Goal: Navigation & Orientation: Find specific page/section

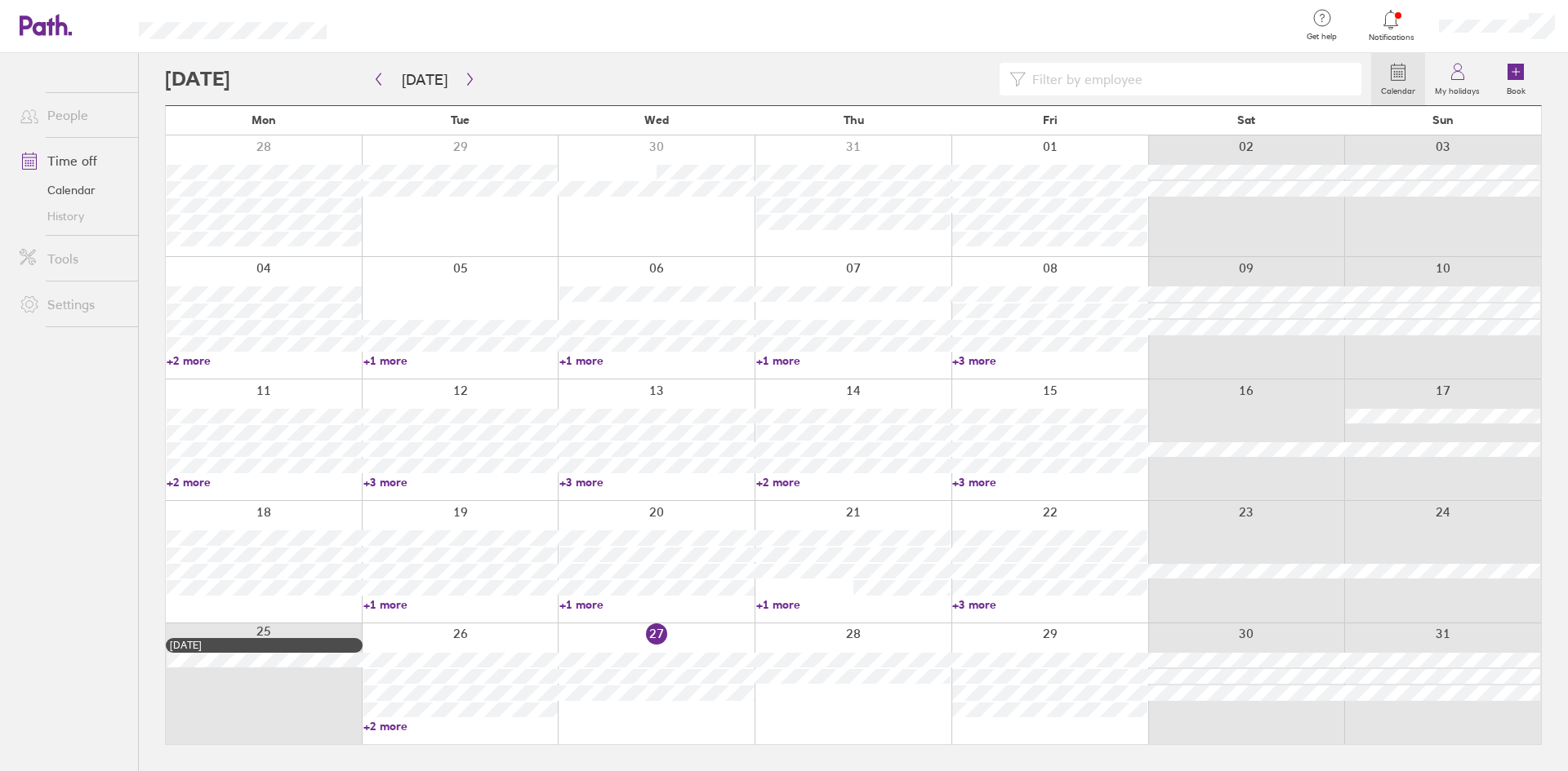
click at [65, 118] on link "People" at bounding box center [72, 115] width 132 height 33
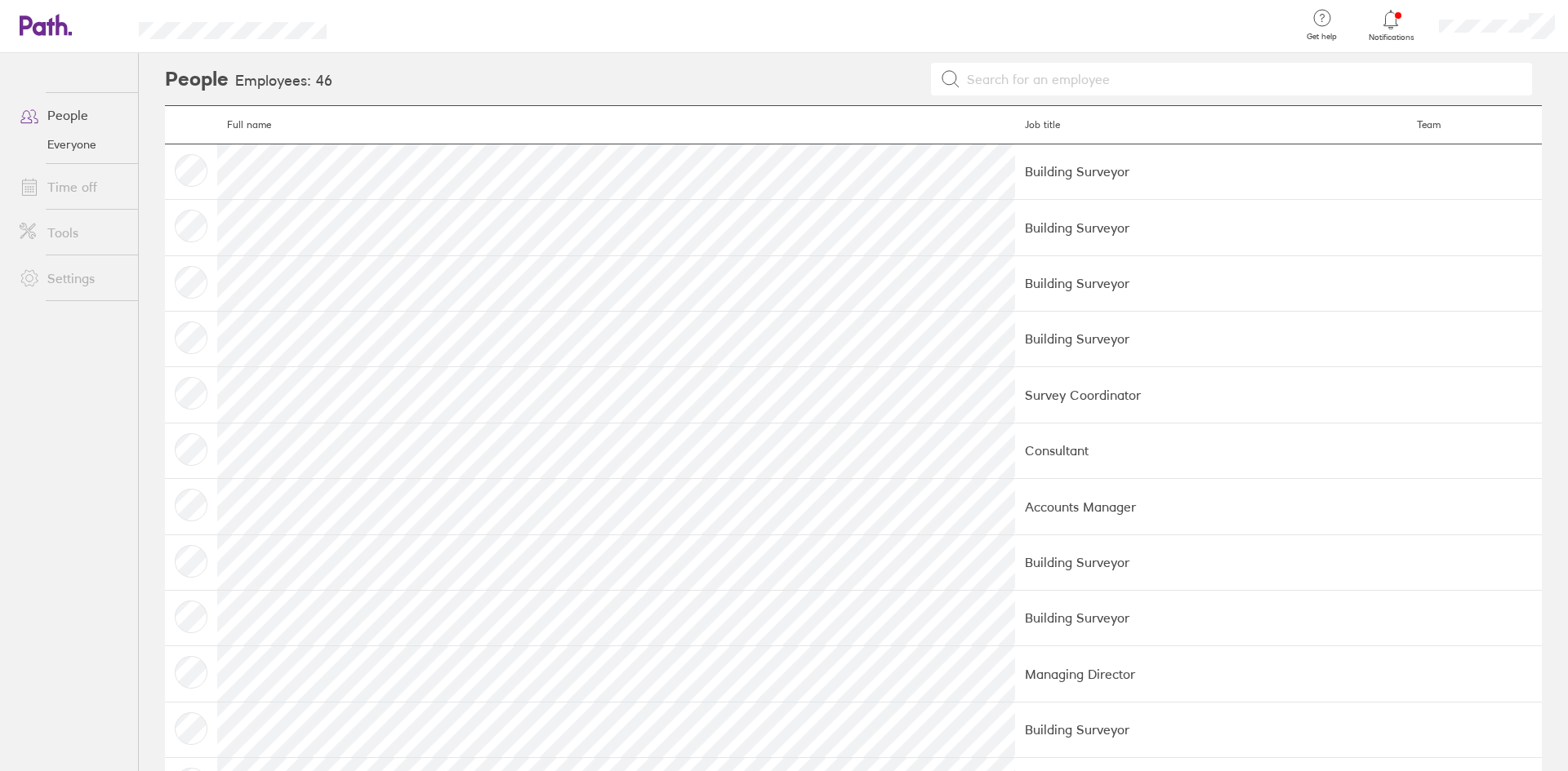
click at [67, 275] on link "Settings" at bounding box center [72, 278] width 132 height 33
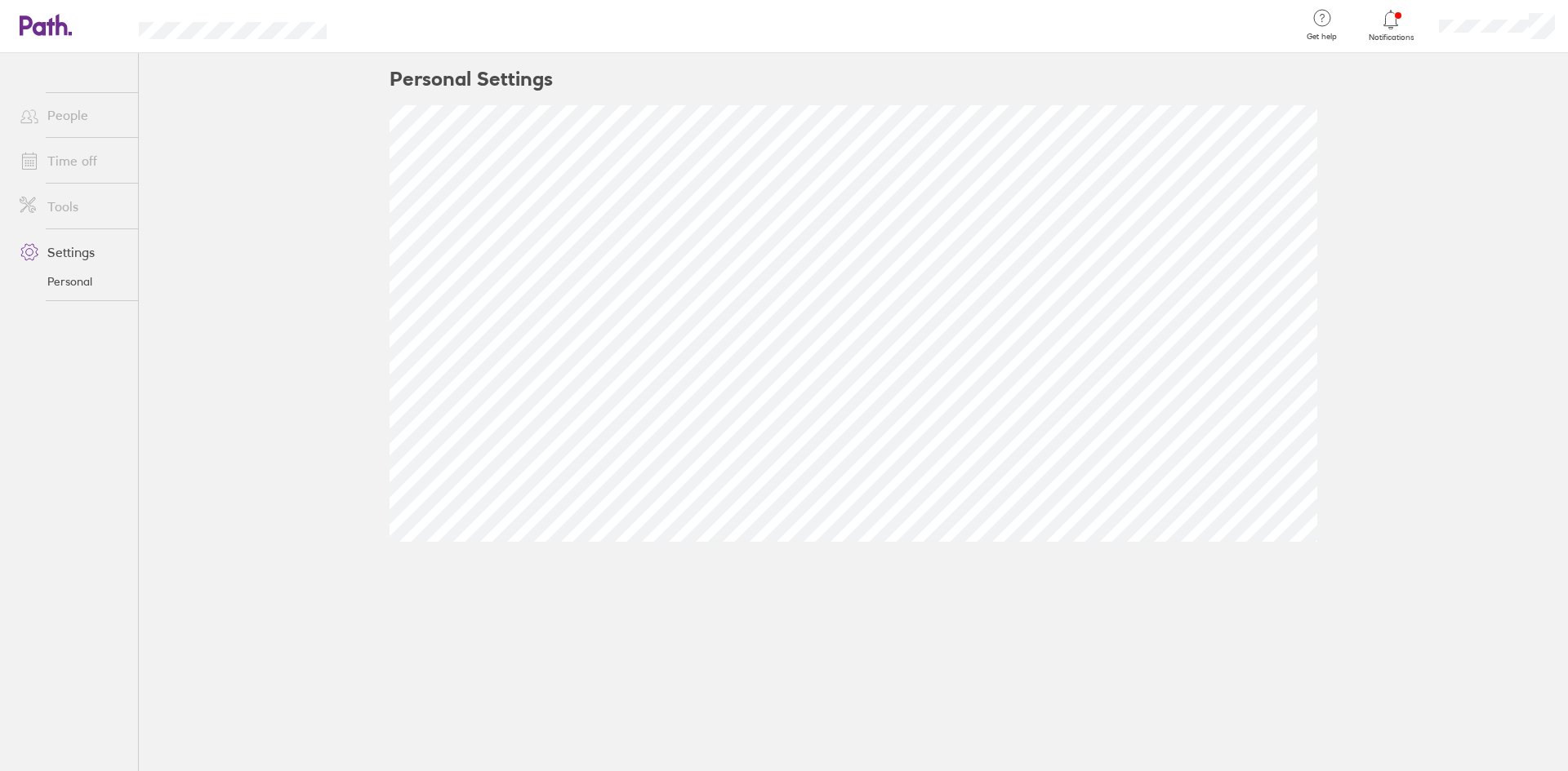
click at [57, 115] on link "People" at bounding box center [72, 115] width 132 height 33
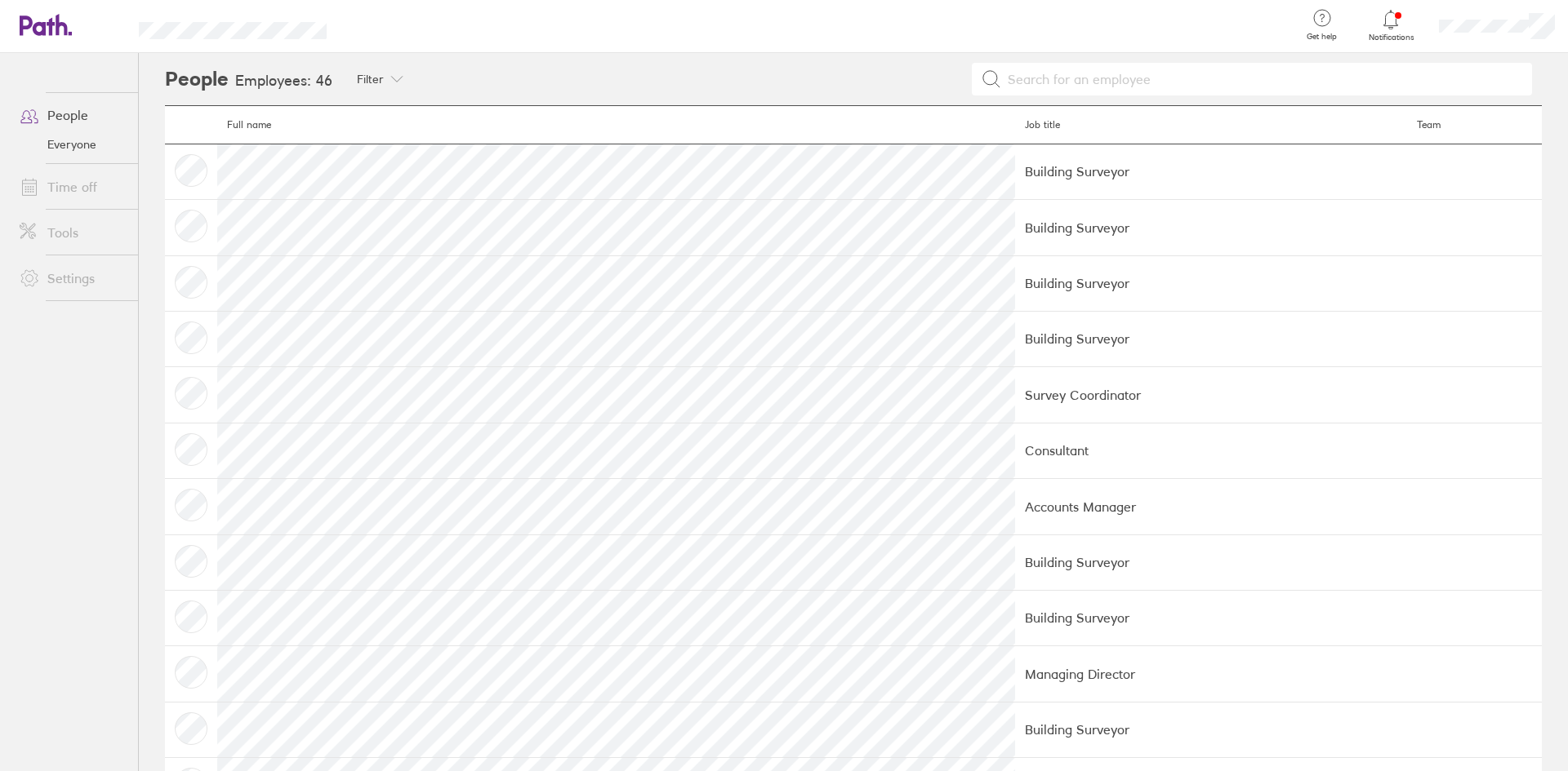
click at [39, 32] on icon at bounding box center [37, 24] width 35 height 19
